Goal: Information Seeking & Learning: Learn about a topic

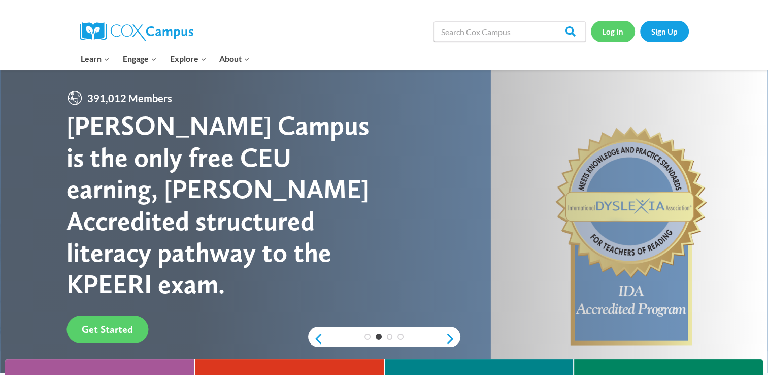
click at [617, 38] on link "Log In" at bounding box center [613, 31] width 44 height 21
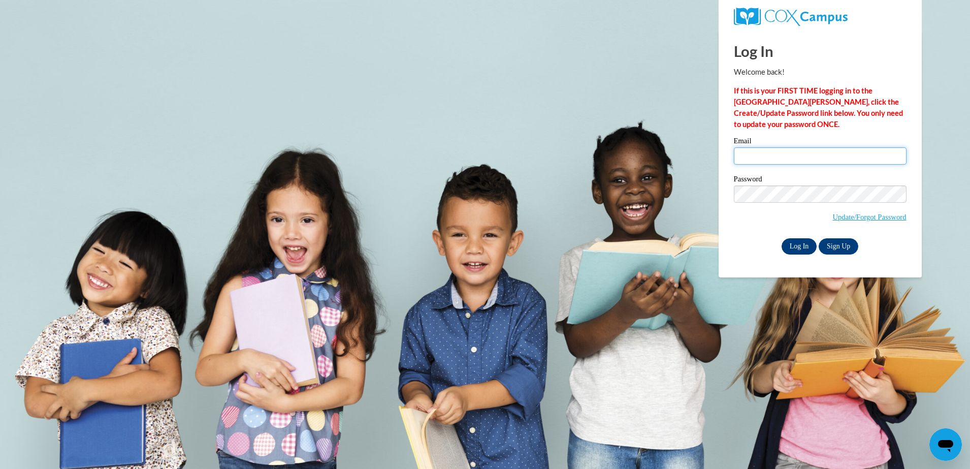
type input "smithjaliyah25@icloud.com"
click at [794, 241] on input "Log In" at bounding box center [800, 246] width 36 height 16
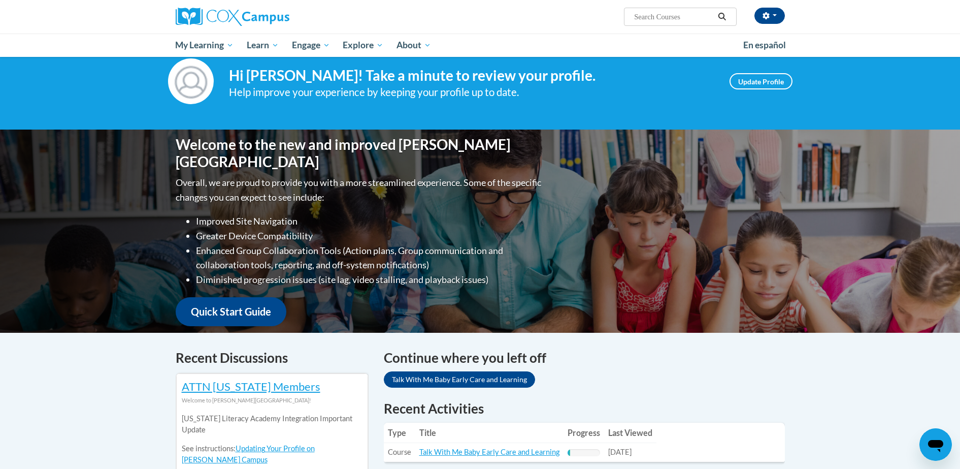
scroll to position [294, 0]
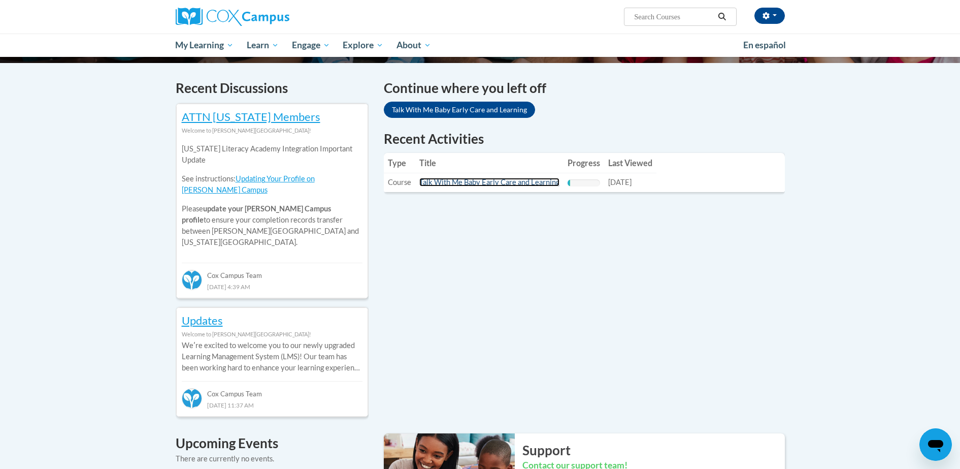
click at [541, 184] on link "Talk With Me Baby Early Care and Learning" at bounding box center [490, 182] width 140 height 9
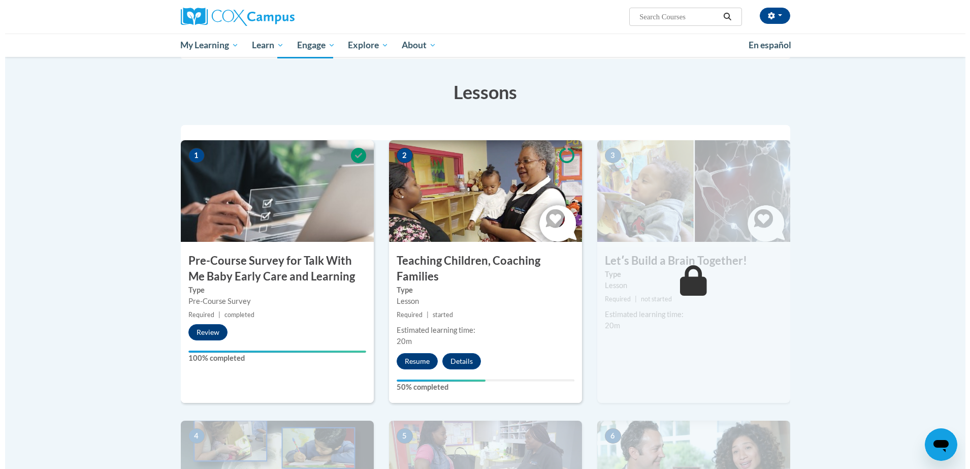
scroll to position [166, 0]
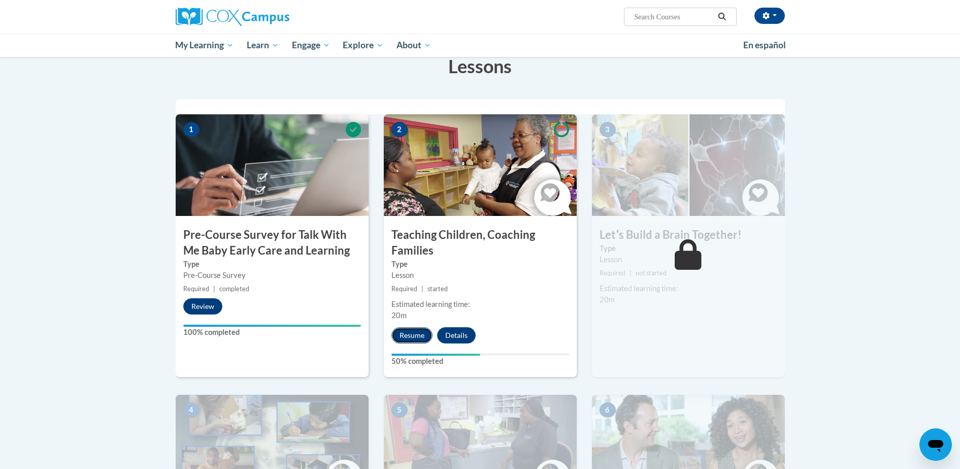
click at [420, 336] on button "Resume" at bounding box center [412, 335] width 41 height 16
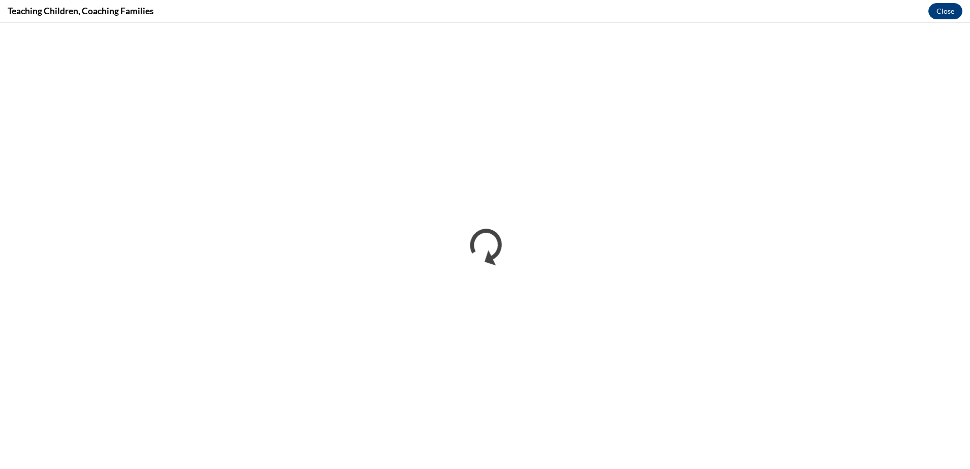
scroll to position [0, 0]
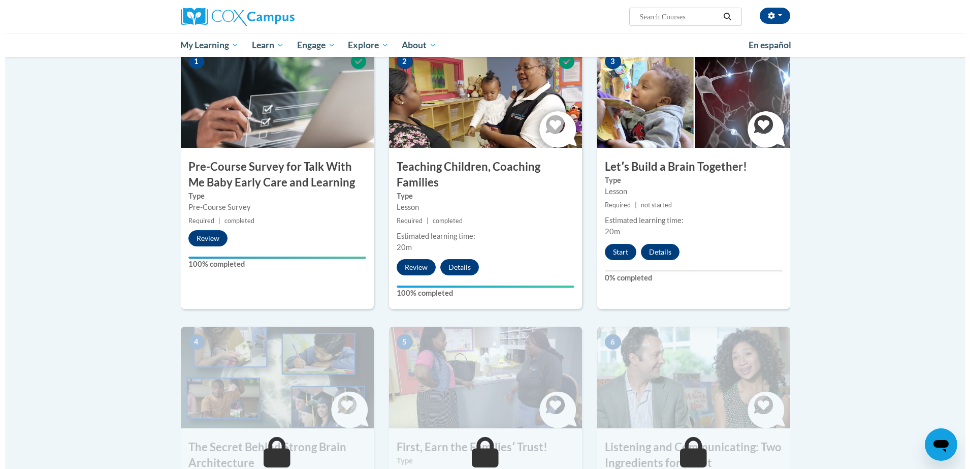
scroll to position [312, 0]
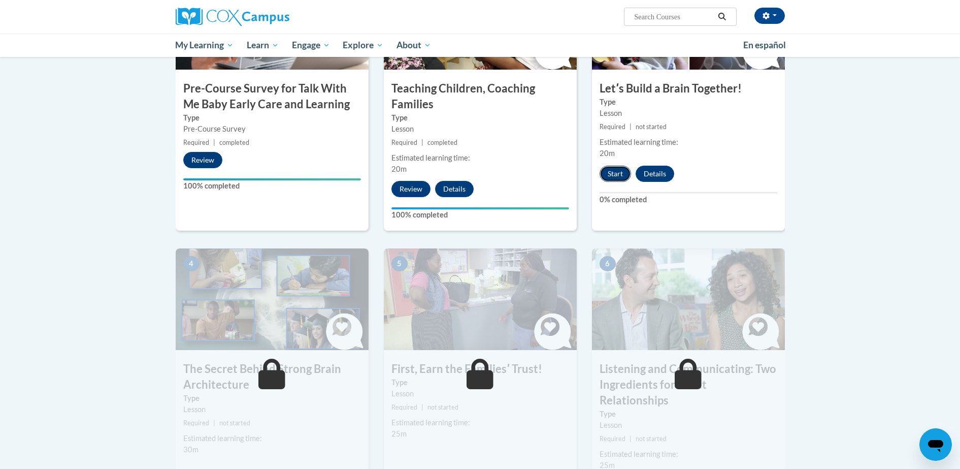
click at [624, 177] on button "Start" at bounding box center [615, 174] width 31 height 16
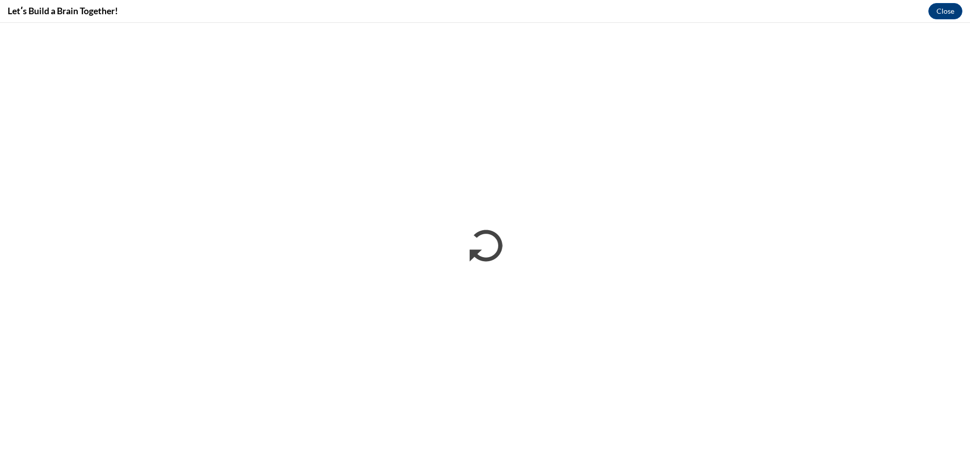
scroll to position [0, 0]
